Goal: Task Accomplishment & Management: Manage account settings

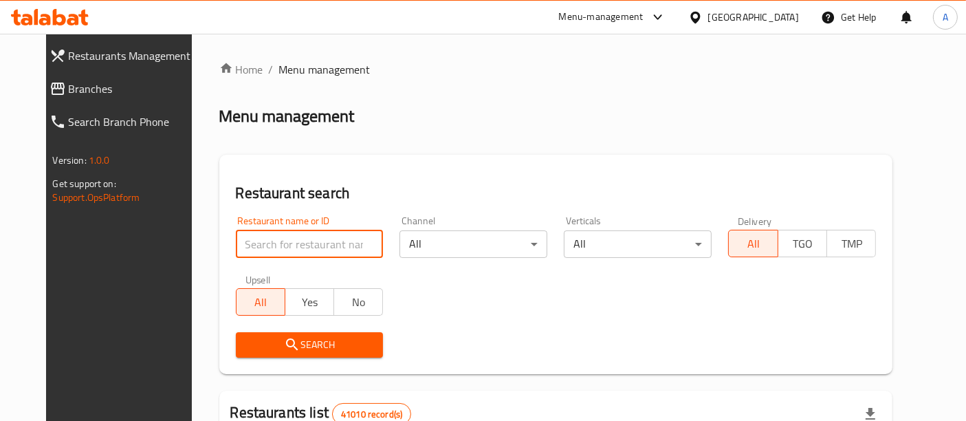
click at [263, 236] on input "search" at bounding box center [310, 244] width 148 height 28
paste input "511693"
type input "511693"
click at [316, 340] on span "Search" at bounding box center [310, 344] width 126 height 17
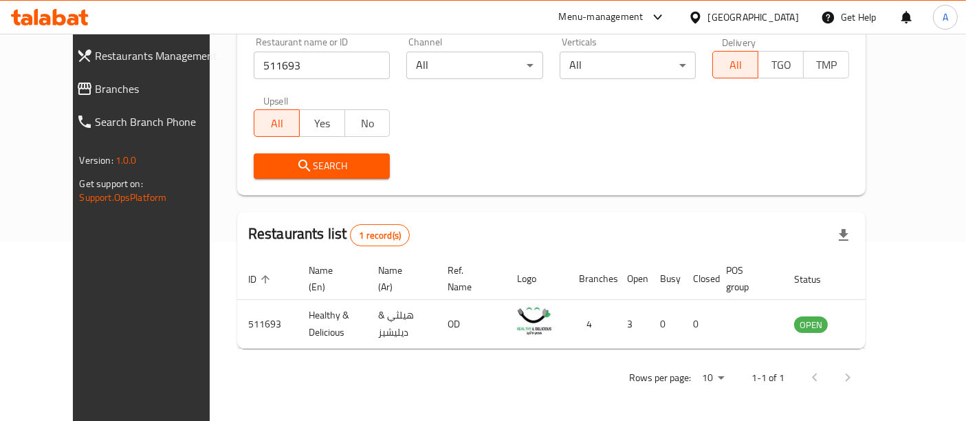
scroll to position [180, 0]
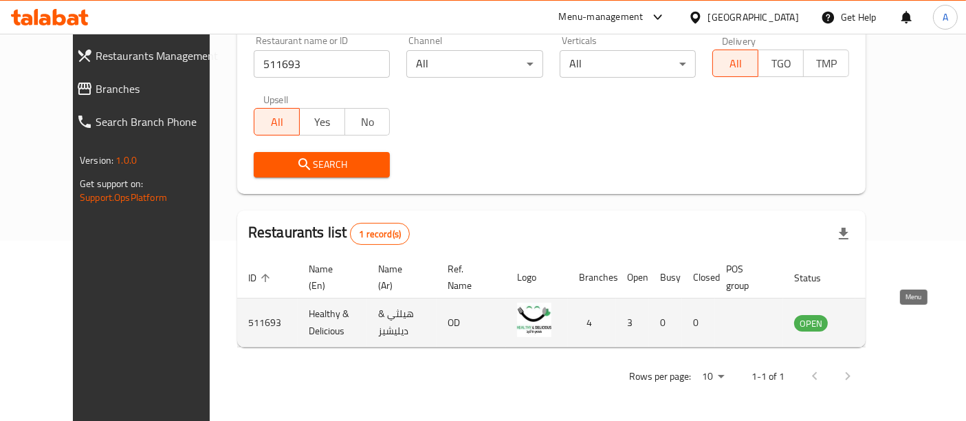
click at [883, 316] on icon "enhanced table" at bounding box center [875, 322] width 17 height 17
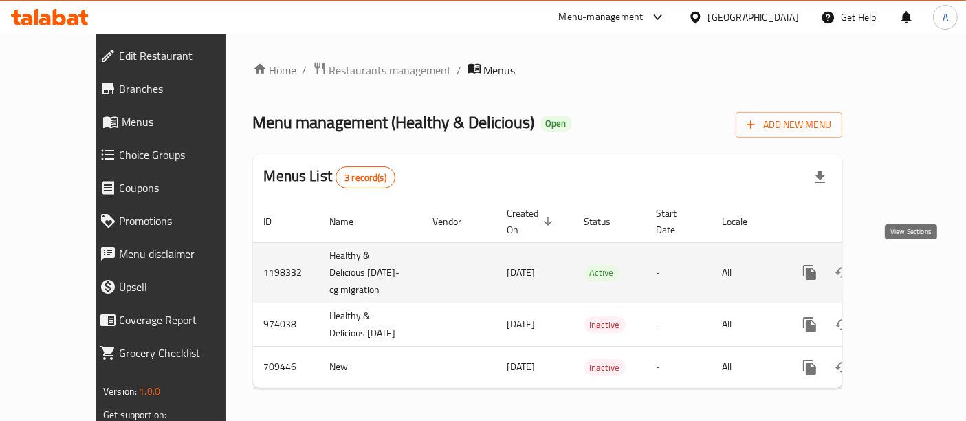
click at [915, 269] on icon "enhanced table" at bounding box center [909, 272] width 17 height 17
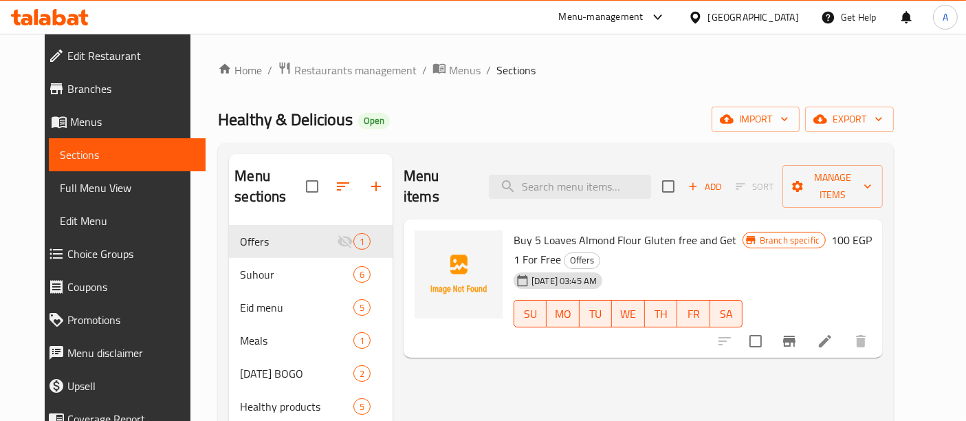
scroll to position [552, 0]
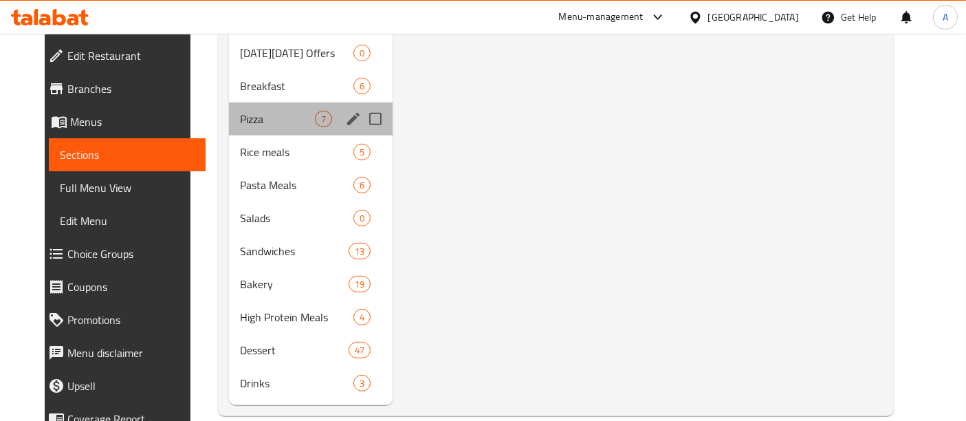
click at [245, 102] on div "Pizza 7" at bounding box center [311, 118] width 164 height 33
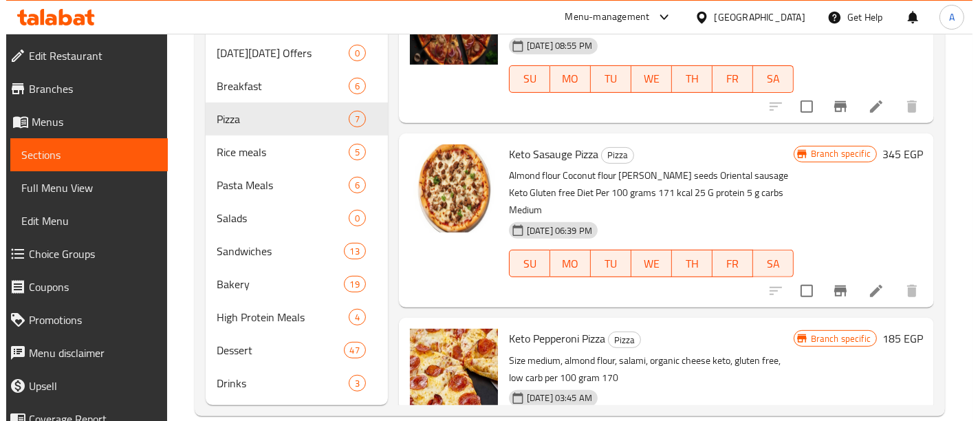
scroll to position [206, 0]
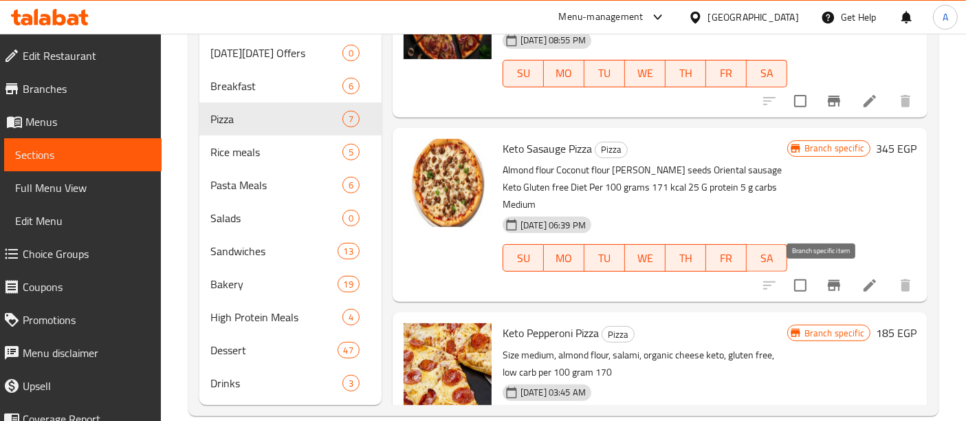
click at [826, 285] on icon "Branch-specific-item" at bounding box center [834, 285] width 17 height 17
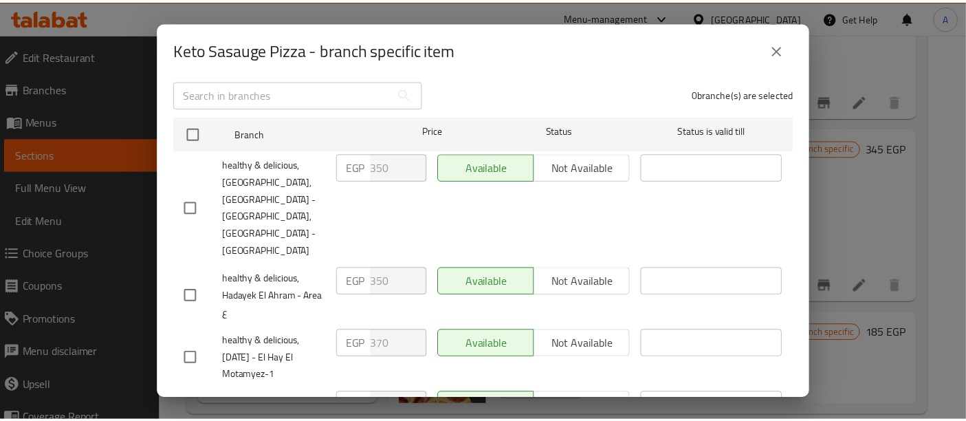
scroll to position [202, 0]
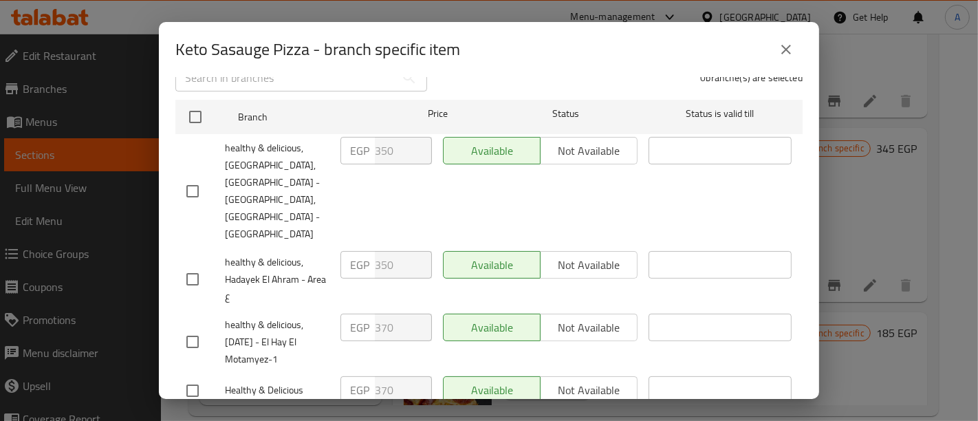
click at [193, 177] on input "checkbox" at bounding box center [192, 191] width 29 height 29
checkbox input "true"
click at [191, 265] on input "checkbox" at bounding box center [192, 279] width 29 height 29
checkbox input "true"
drag, startPoint x: 397, startPoint y: 140, endPoint x: 371, endPoint y: 138, distance: 25.5
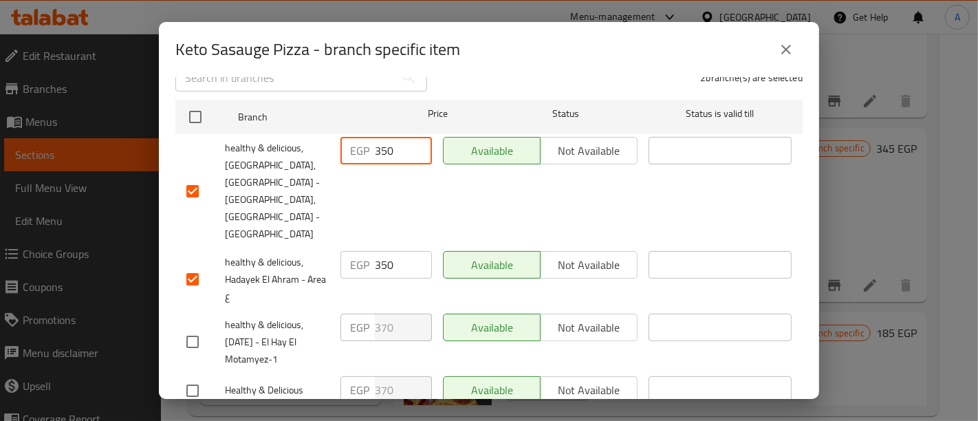
click at [371, 138] on div "EGP 350 ​" at bounding box center [385, 151] width 91 height 28
type input "370"
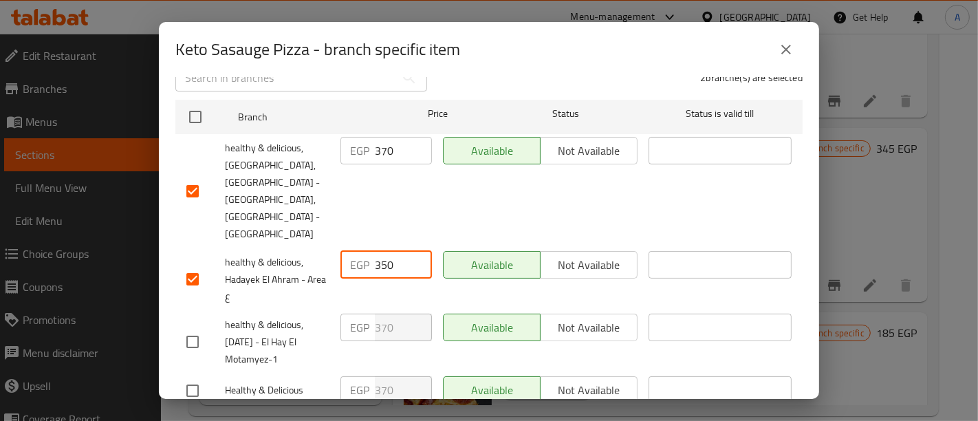
drag, startPoint x: 404, startPoint y: 227, endPoint x: 297, endPoint y: 225, distance: 107.3
click at [301, 246] on div "healthy & delicious, Hadayek El Ahram - Area ع EGP 350 ​ Available Not availabl…" at bounding box center [489, 280] width 616 height 68
type input "370"
click at [351, 417] on span "Save" at bounding box center [488, 425] width 605 height 17
